Goal: Manage account settings

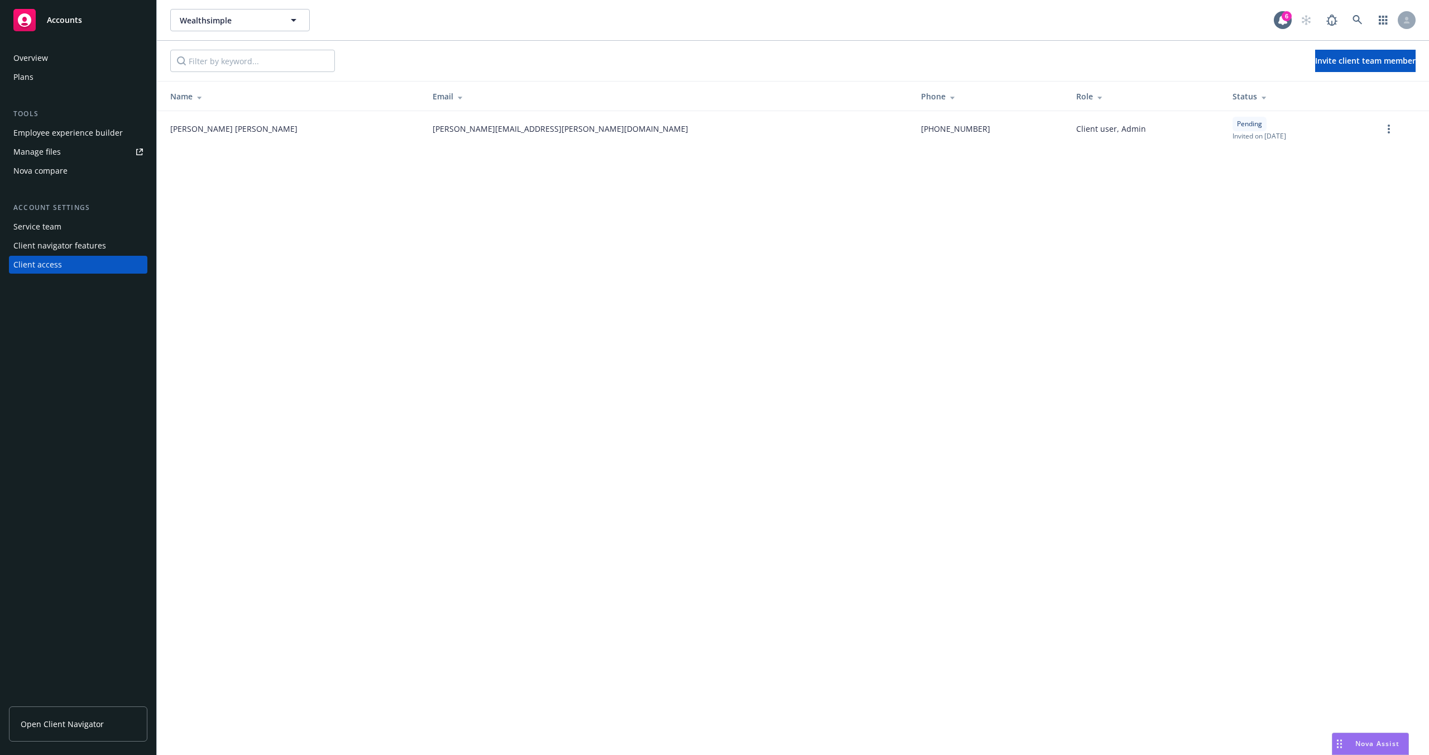
click at [709, 349] on div "Wealthsimple Wealthsimple 6 Invite client team member Name Email Phone Role Sta…" at bounding box center [793, 377] width 1272 height 755
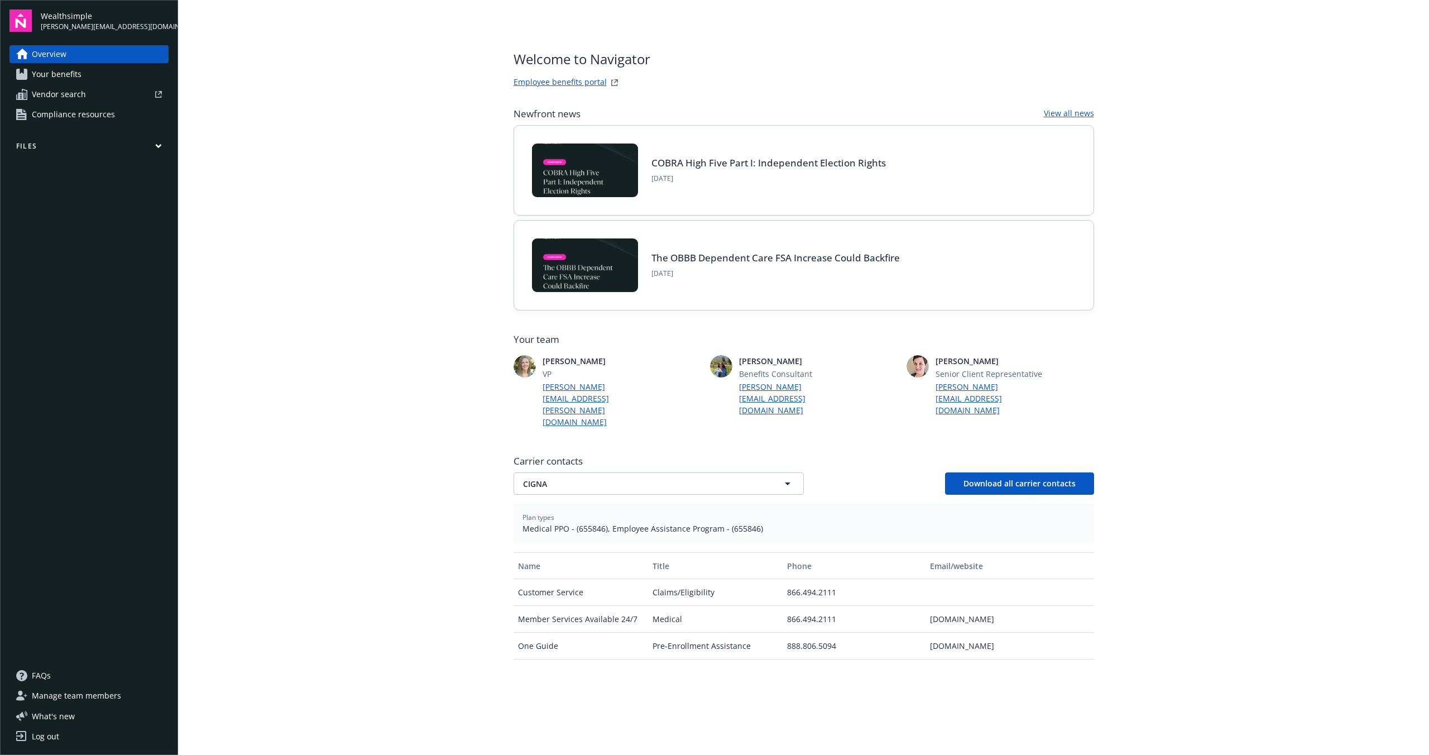
click at [33, 742] on div "Log out" at bounding box center [45, 736] width 27 height 18
